Goal: Information Seeking & Learning: Find specific fact

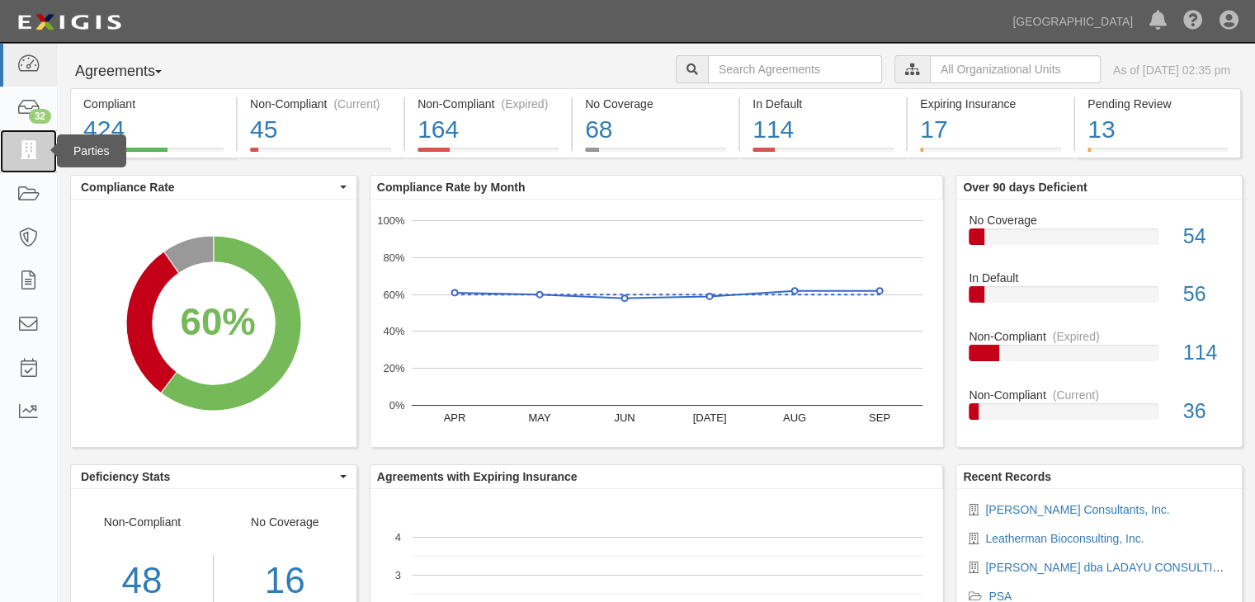
click at [20, 149] on icon at bounding box center [28, 151] width 23 height 19
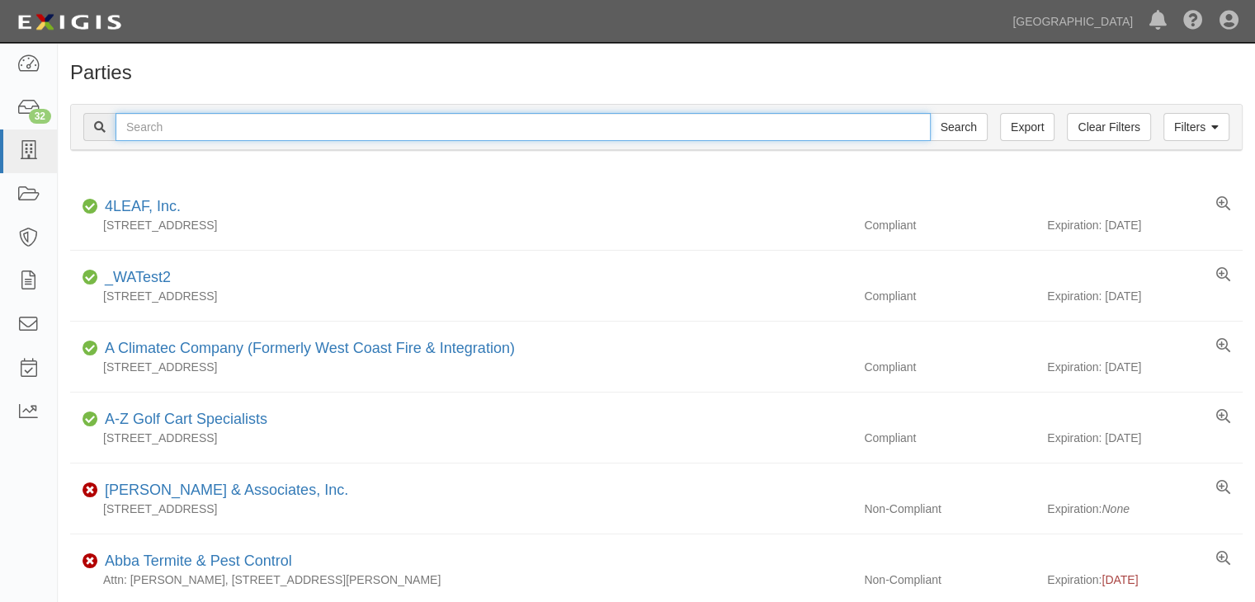
click at [156, 130] on input "text" at bounding box center [523, 127] width 815 height 28
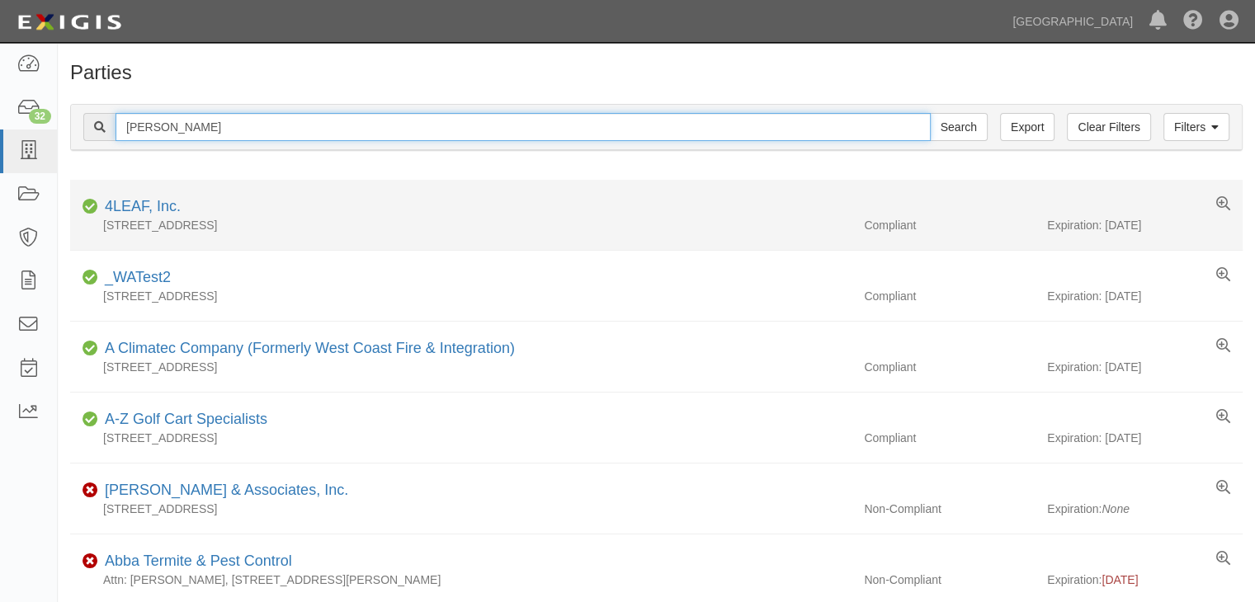
type input "daniel garcia"
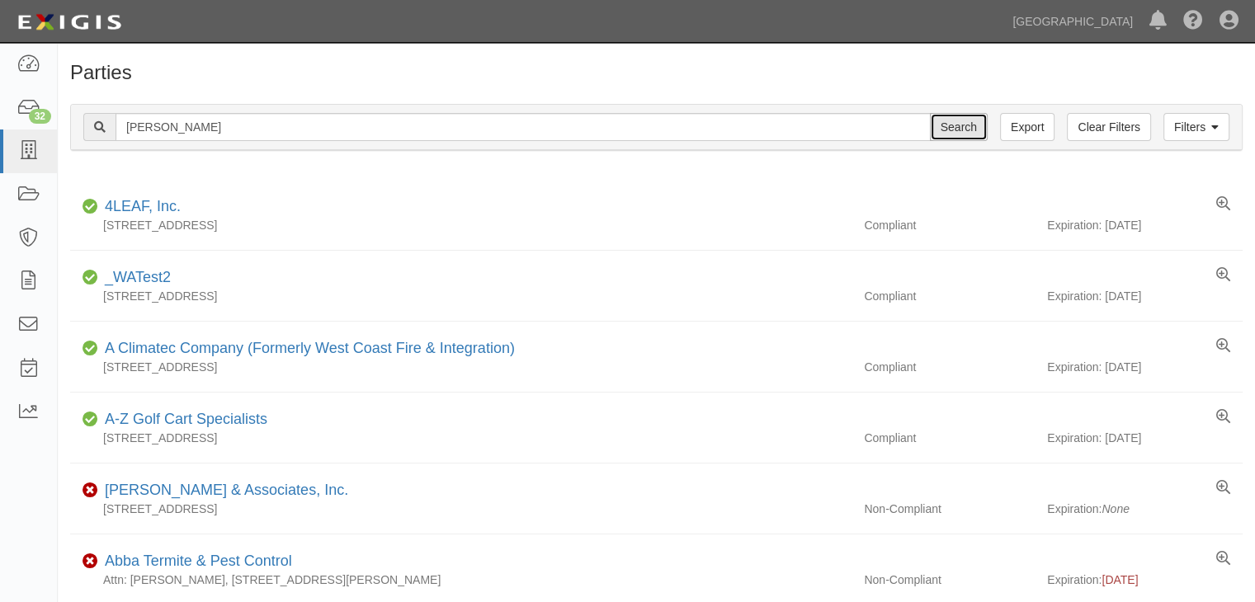
click at [962, 128] on input "Search" at bounding box center [959, 127] width 58 height 28
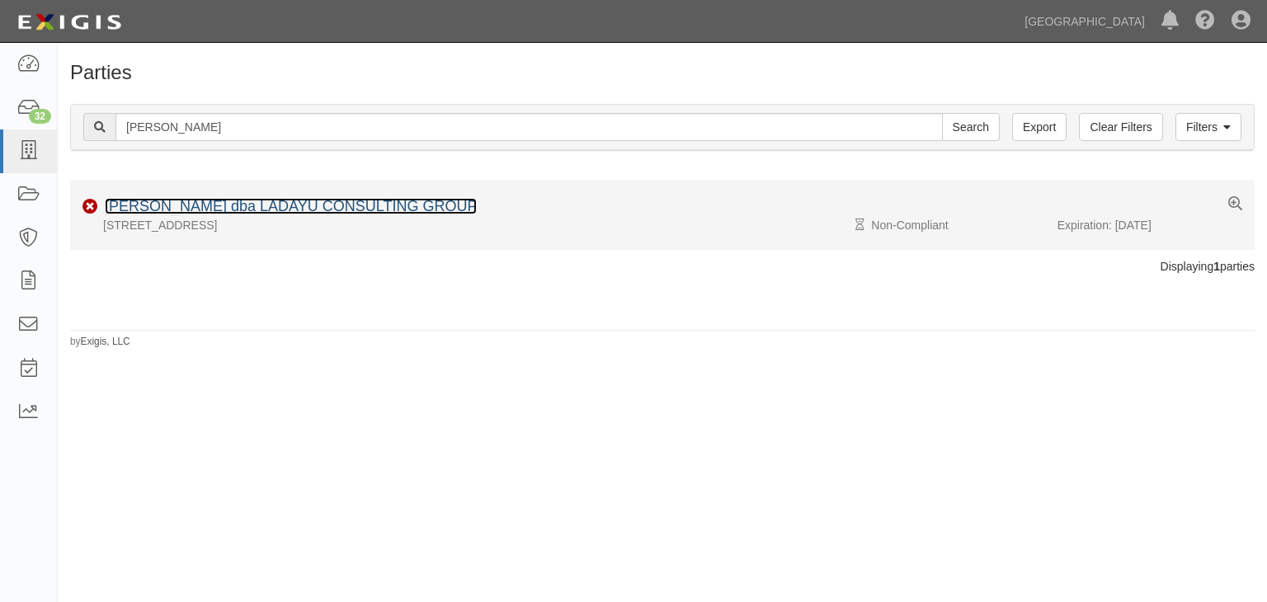
click at [154, 206] on link "[PERSON_NAME] dba LADAYU CONSULTING GROUP" at bounding box center [291, 206] width 372 height 17
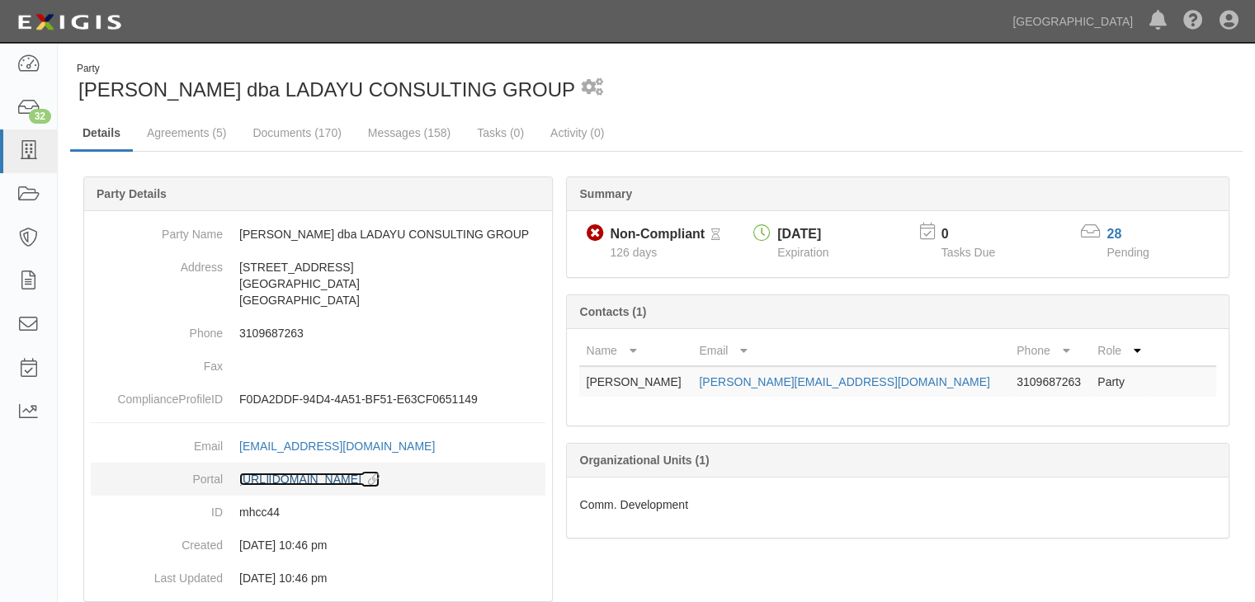
click at [372, 473] on link "https://complianz.com/parties/mhcc44/portal/new copy to clipboard" at bounding box center [309, 479] width 140 height 13
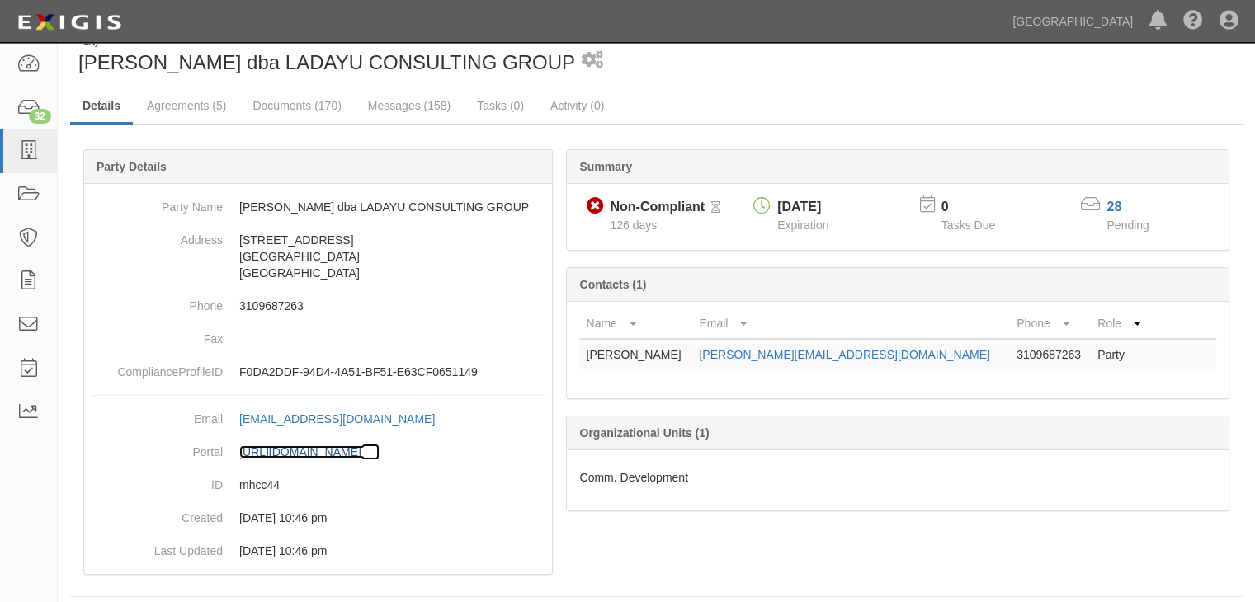
scroll to position [40, 0]
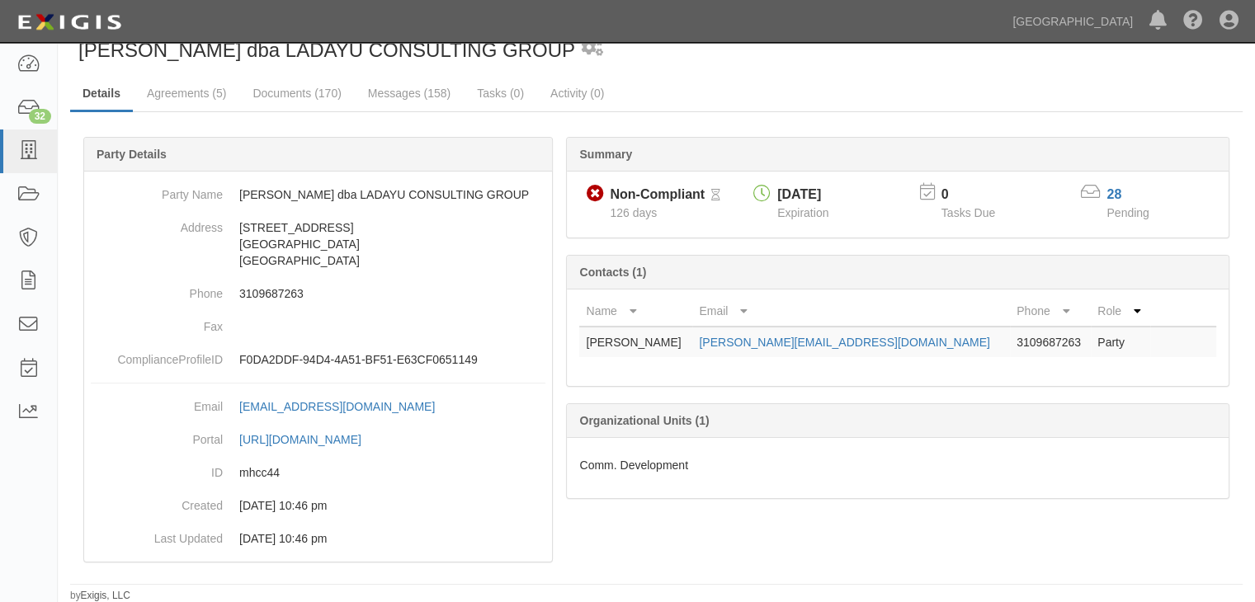
click at [638, 206] on span "126 days" at bounding box center [633, 212] width 47 height 13
click at [1116, 192] on link "28" at bounding box center [1113, 194] width 15 height 14
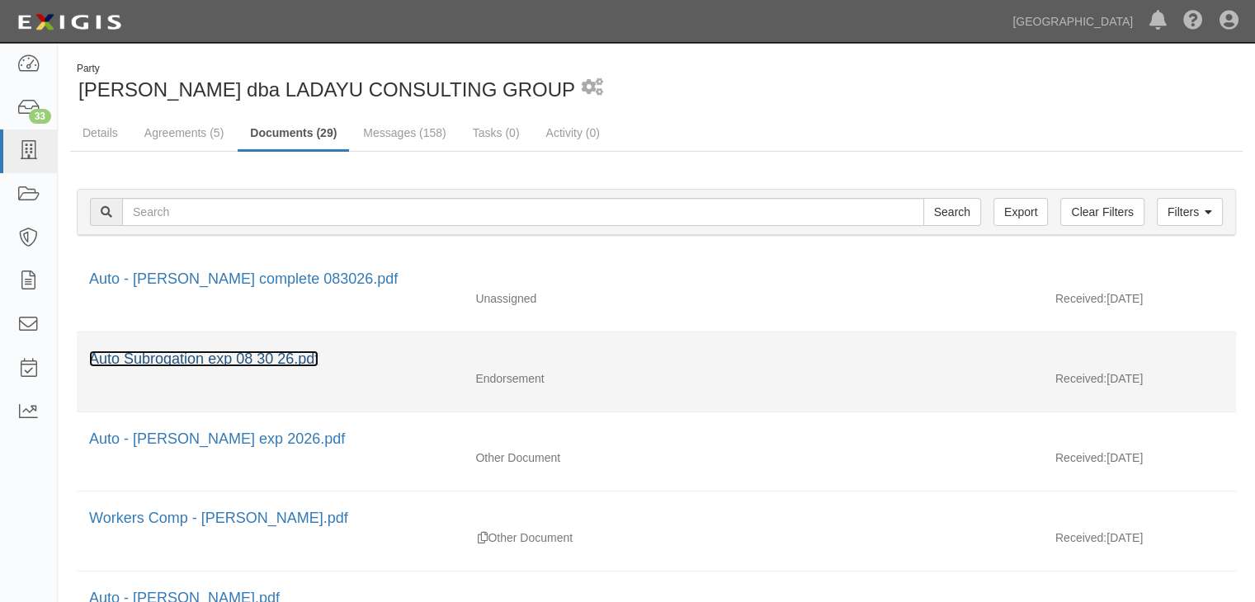
click at [205, 359] on link "Auto Subrogation exp 08 30 26.pdf" at bounding box center [203, 359] width 229 height 17
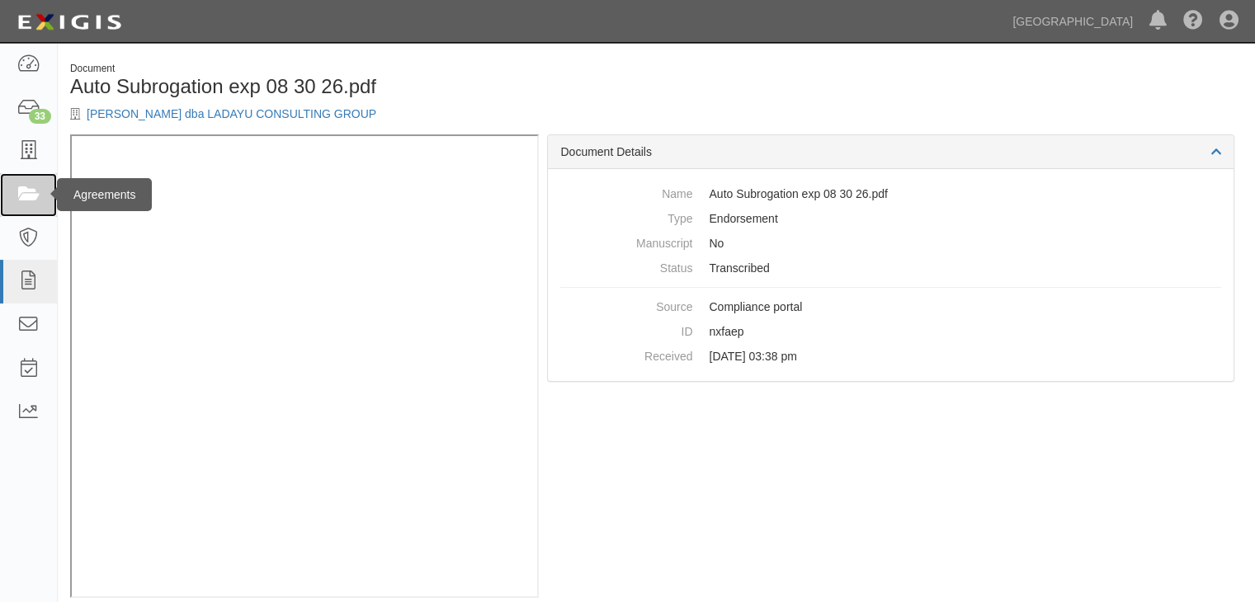
click at [32, 182] on link at bounding box center [28, 195] width 57 height 44
